Goal: Task Accomplishment & Management: Complete application form

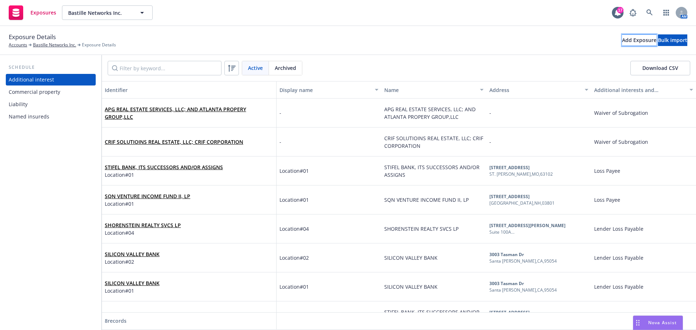
click at [622, 35] on div "Add Exposure" at bounding box center [639, 40] width 34 height 11
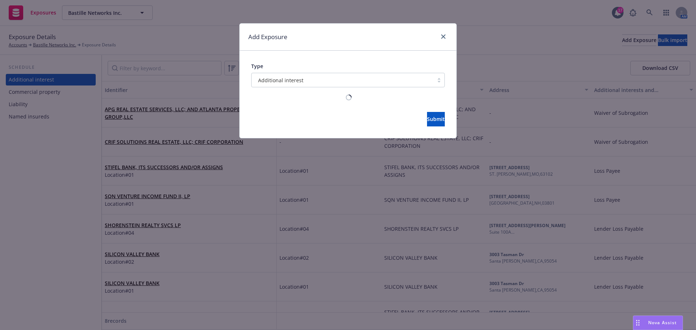
click at [310, 72] on div "Type Additional interest" at bounding box center [348, 74] width 194 height 25
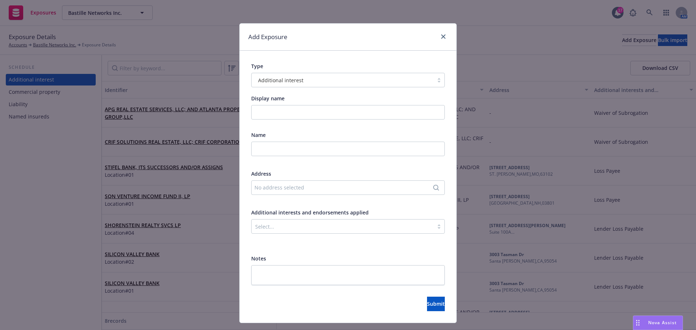
click at [306, 75] on div "Additional interest" at bounding box center [343, 80] width 182 height 12
type input "s"
type input "a"
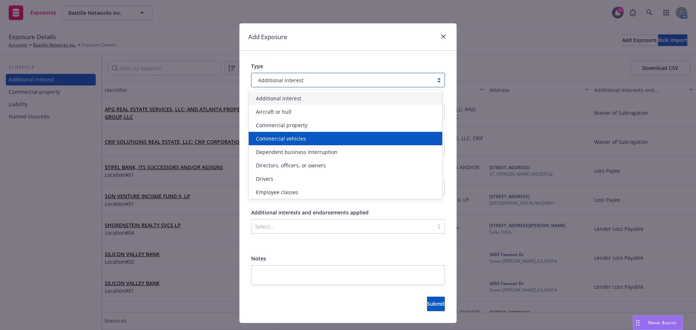
click at [310, 138] on div "Commercial vehicles" at bounding box center [345, 139] width 185 height 8
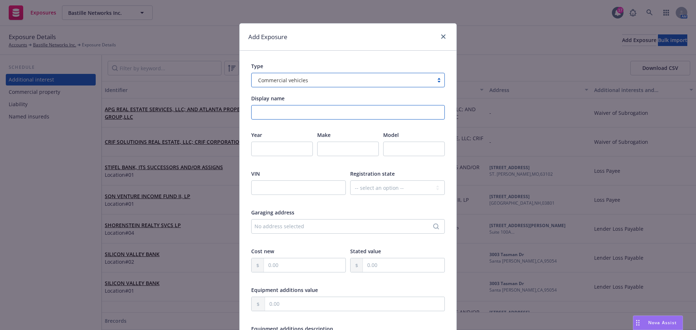
click at [299, 109] on input "Display name" at bounding box center [348, 112] width 194 height 15
type input "HNOA"
click at [282, 149] on input "number" at bounding box center [282, 149] width 62 height 15
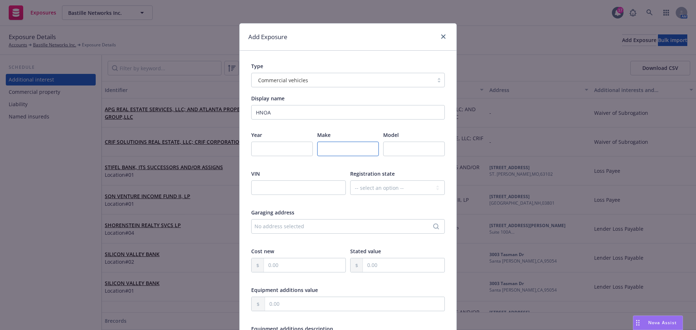
click at [355, 148] on input "text" at bounding box center [348, 149] width 62 height 15
click at [355, 152] on input "text" at bounding box center [348, 149] width 62 height 15
type input "Hired Auto"
type input "Non-Owned Auto Liability"
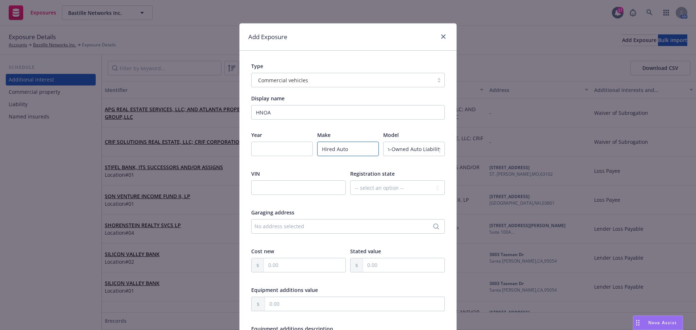
click at [355, 152] on input "Hired Auto" at bounding box center [348, 149] width 62 height 15
type input "Hired Auto Liability"
click at [331, 180] on div "VIN" at bounding box center [298, 187] width 95 height 34
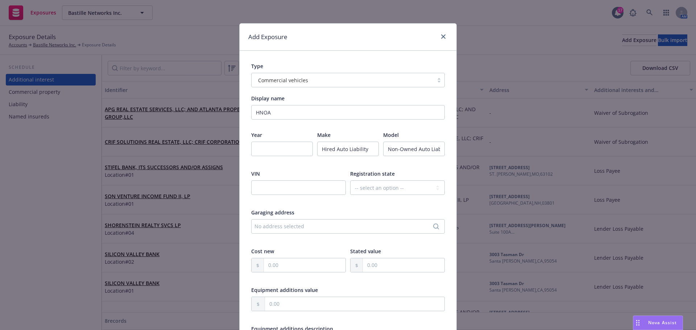
click at [329, 185] on input "text" at bounding box center [298, 188] width 95 height 15
type input "Limit $1,000,000"
click at [361, 195] on select "-- select an option -- [US_STATE] [US_STATE] [US_STATE] [US_STATE] [US_STATE] […" at bounding box center [397, 188] width 95 height 15
select select "CA"
click at [350, 181] on select "-- select an option -- [US_STATE] [US_STATE] [US_STATE] [US_STATE] [US_STATE] […" at bounding box center [397, 188] width 95 height 15
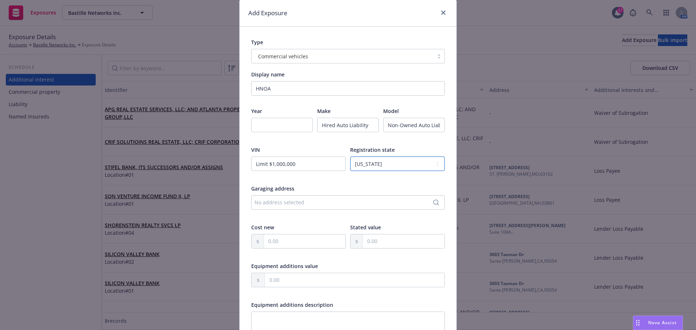
scroll to position [36, 0]
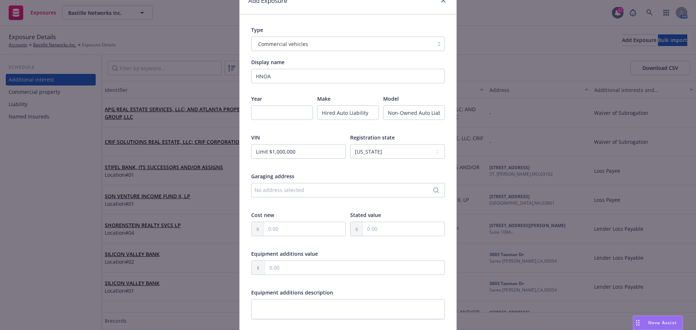
click at [303, 190] on div "No address selected" at bounding box center [345, 190] width 180 height 8
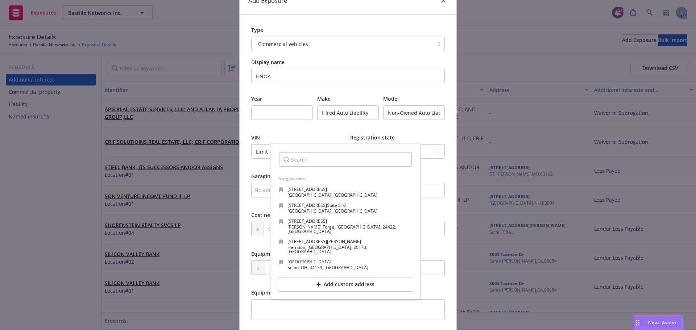
click at [313, 131] on div "Year Make Hired Auto Liability Model Non-Owned Auto Liability VIN Limit $1,000,…" at bounding box center [348, 250] width 194 height 311
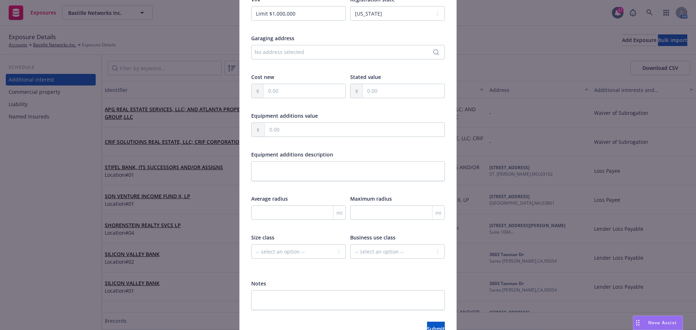
scroll to position [181, 0]
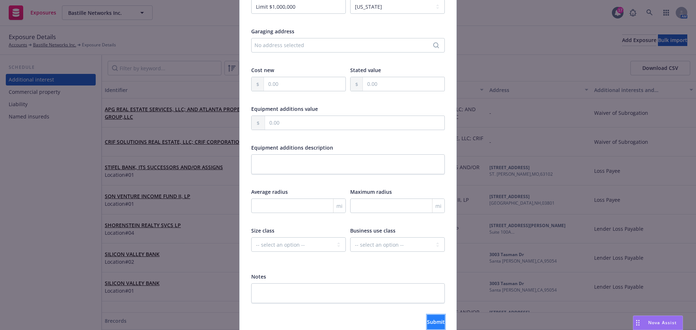
click at [427, 324] on span "Submit" at bounding box center [436, 322] width 18 height 7
